Goal: Task Accomplishment & Management: Use online tool/utility

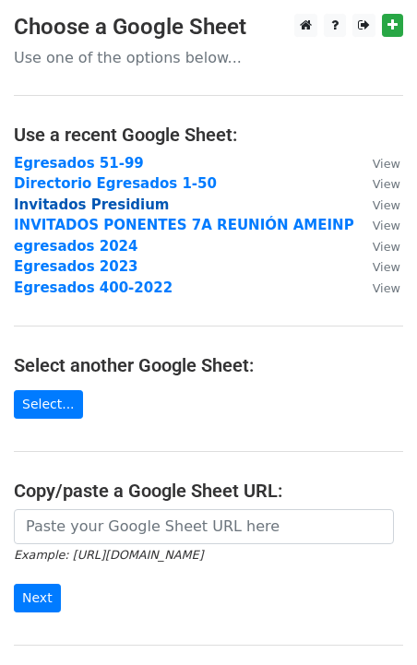
click at [88, 202] on strong "Invitados Presidium" at bounding box center [92, 204] width 156 height 17
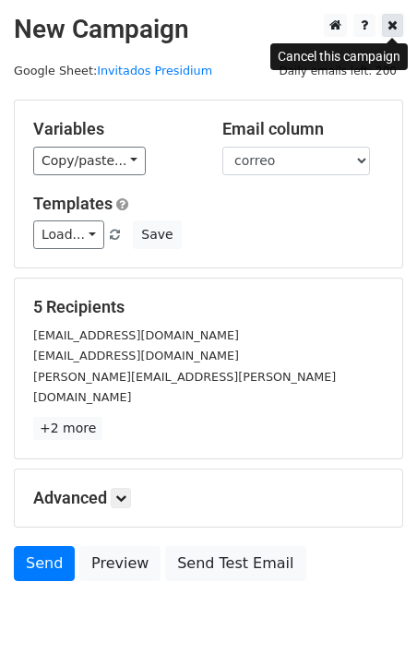
click at [389, 24] on icon at bounding box center [392, 24] width 10 height 13
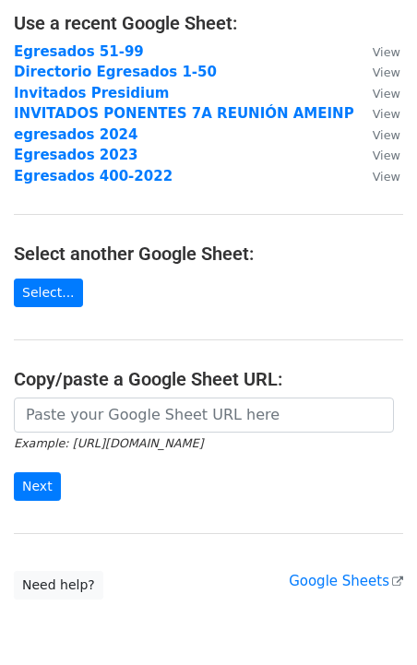
scroll to position [194, 0]
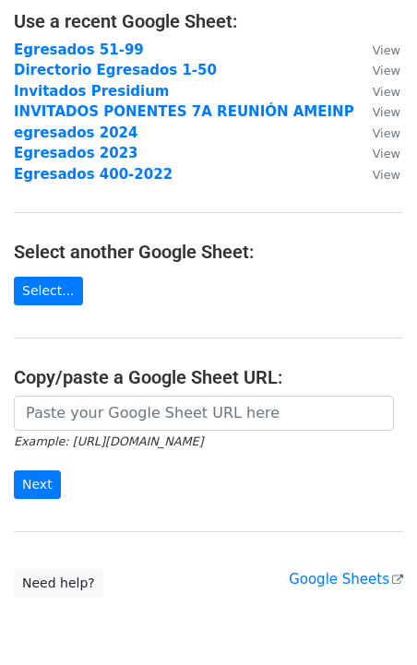
scroll to position [115, 0]
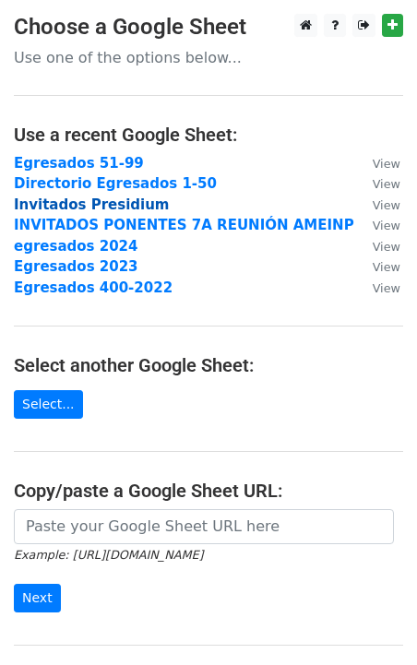
click at [61, 205] on strong "Invitados Presidium" at bounding box center [92, 204] width 156 height 17
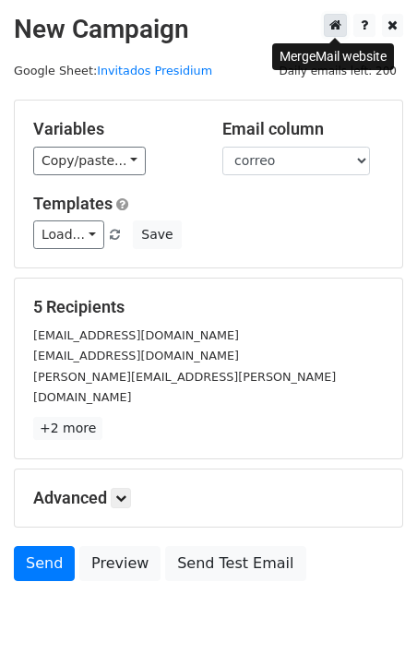
click at [335, 28] on icon at bounding box center [335, 24] width 12 height 13
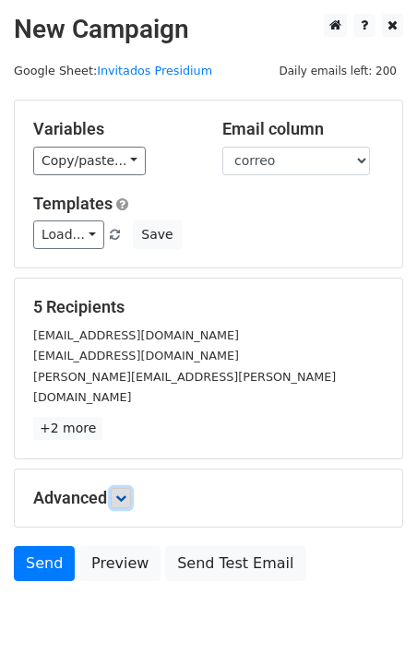
click at [121, 492] on icon at bounding box center [120, 497] width 11 height 11
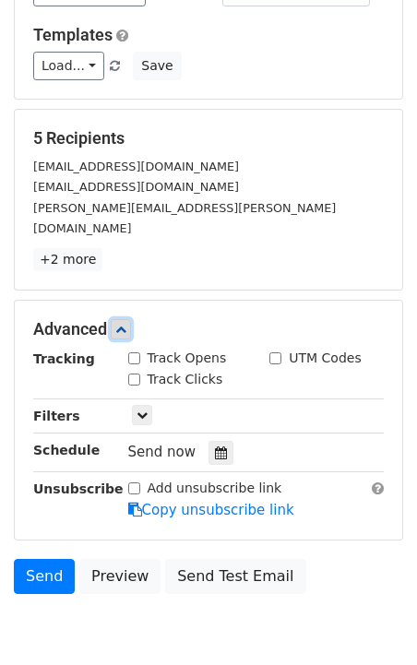
scroll to position [170, 0]
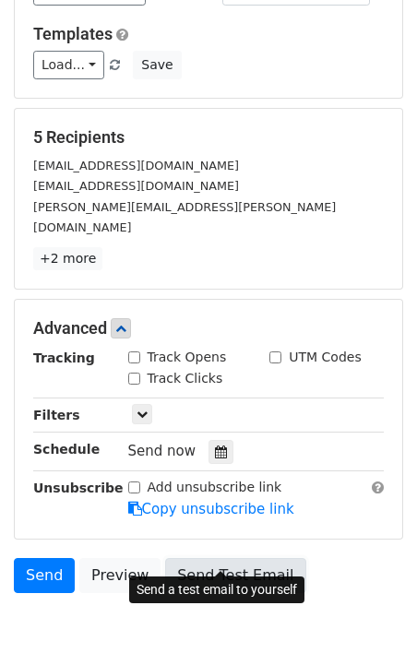
click at [206, 558] on link "Send Test Email" at bounding box center [235, 575] width 140 height 35
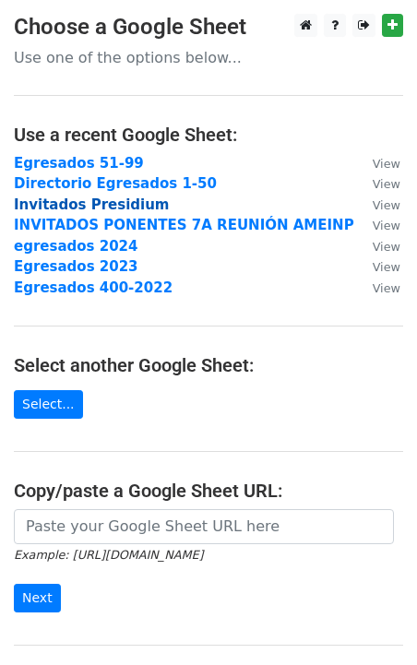
click at [68, 210] on strong "Invitados Presidium" at bounding box center [92, 204] width 156 height 17
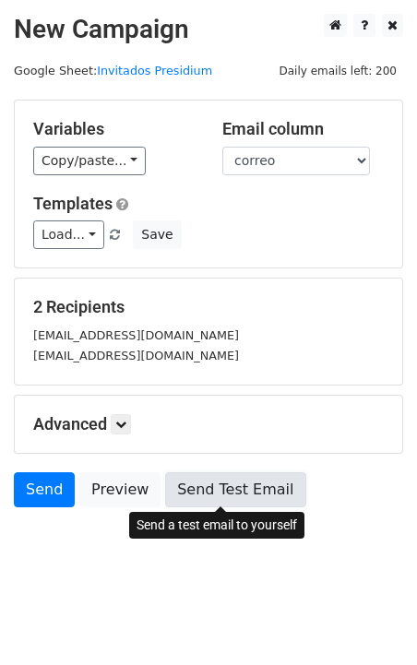
click at [206, 488] on link "Send Test Email" at bounding box center [235, 489] width 140 height 35
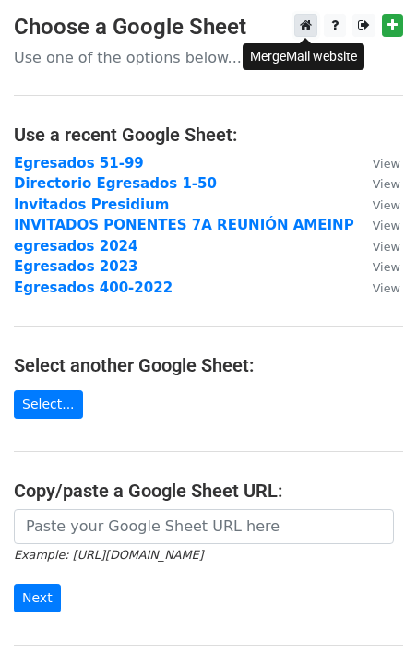
click at [300, 25] on icon at bounding box center [306, 24] width 12 height 13
